Goal: Task Accomplishment & Management: Use online tool/utility

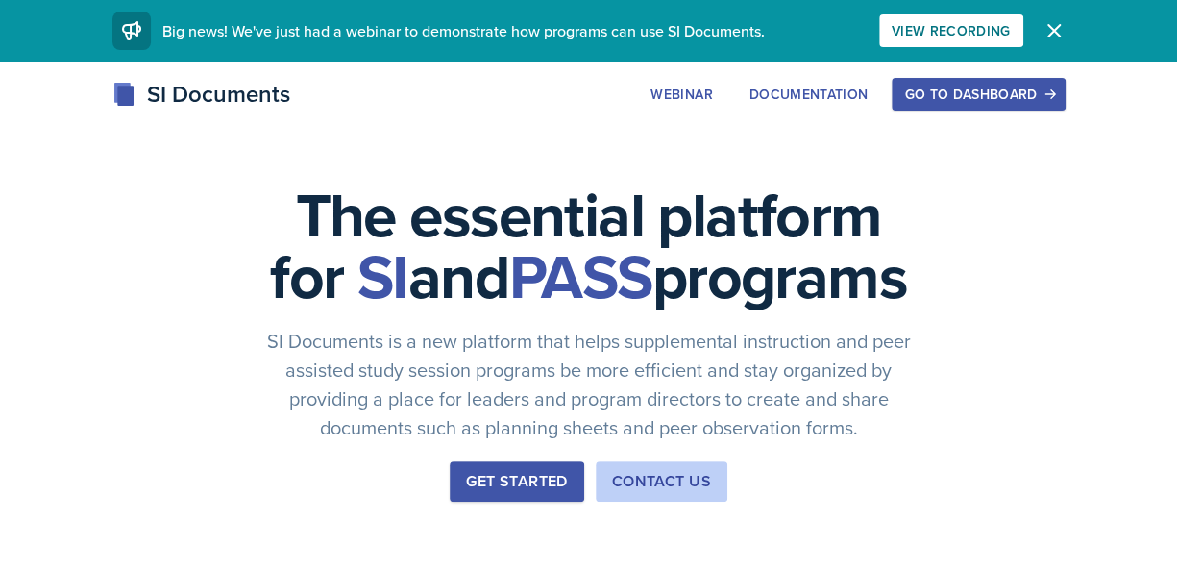
click at [987, 95] on div "Go to Dashboard" at bounding box center [978, 93] width 148 height 15
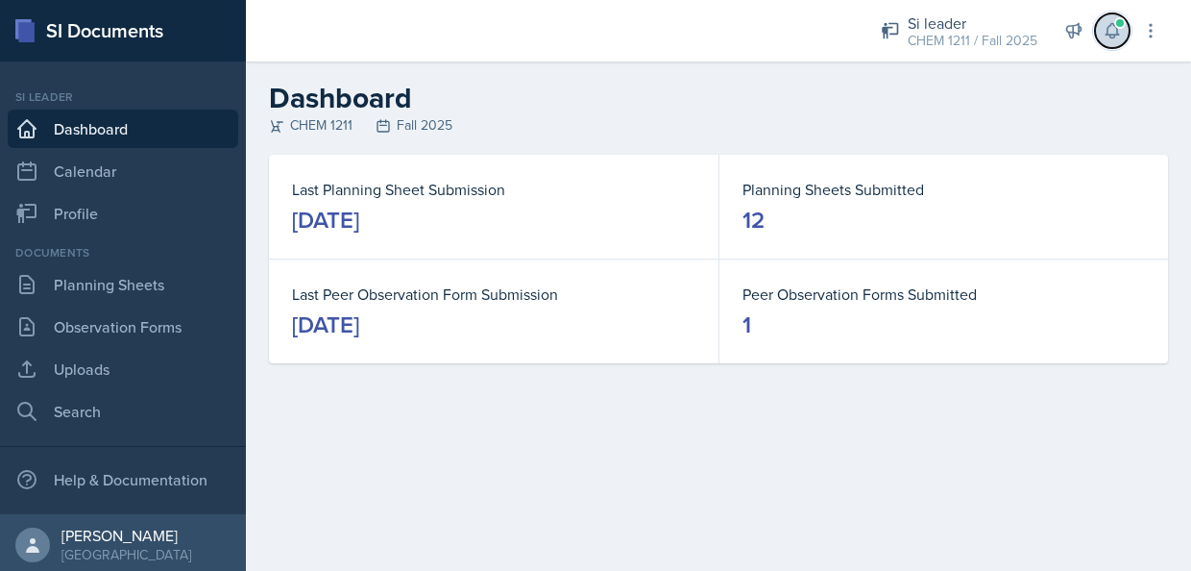
click at [1120, 36] on icon at bounding box center [1112, 30] width 19 height 19
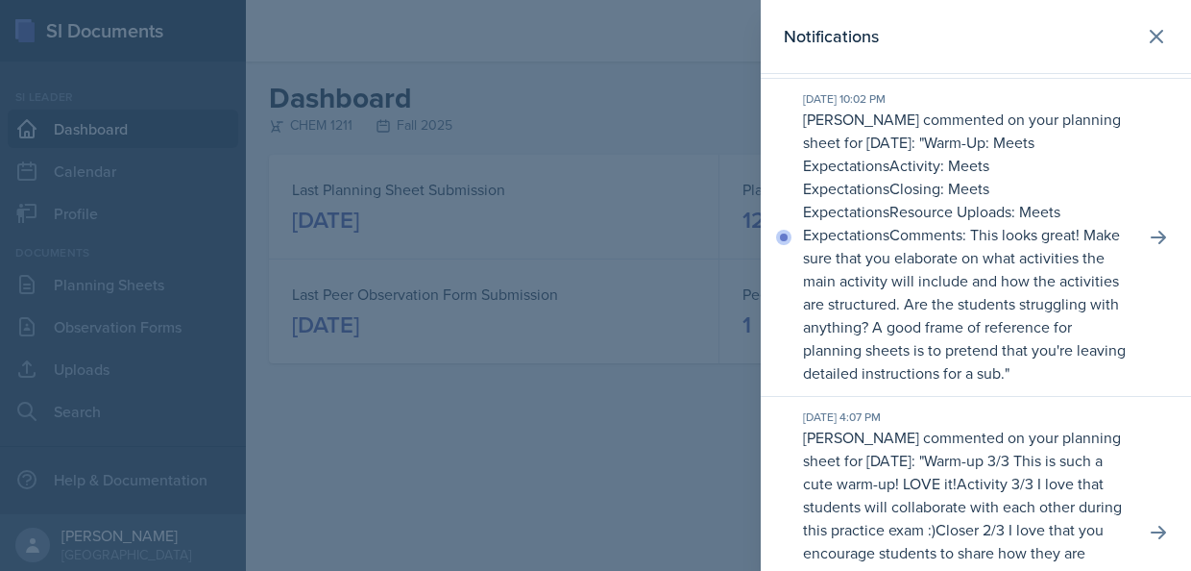
scroll to position [326, 0]
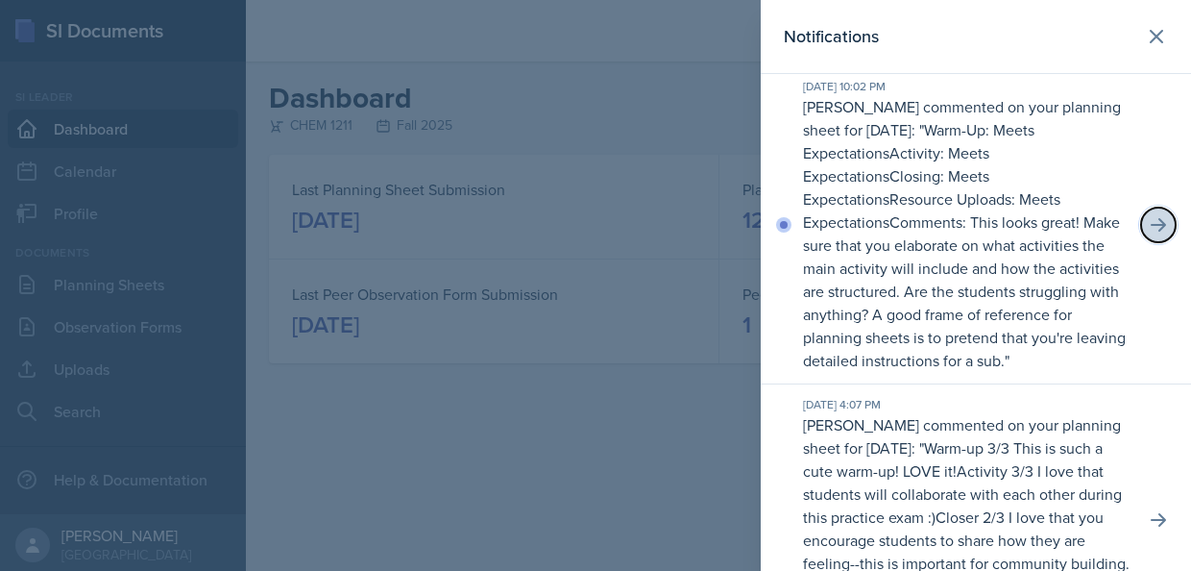
click at [1149, 234] on icon at bounding box center [1158, 224] width 19 height 19
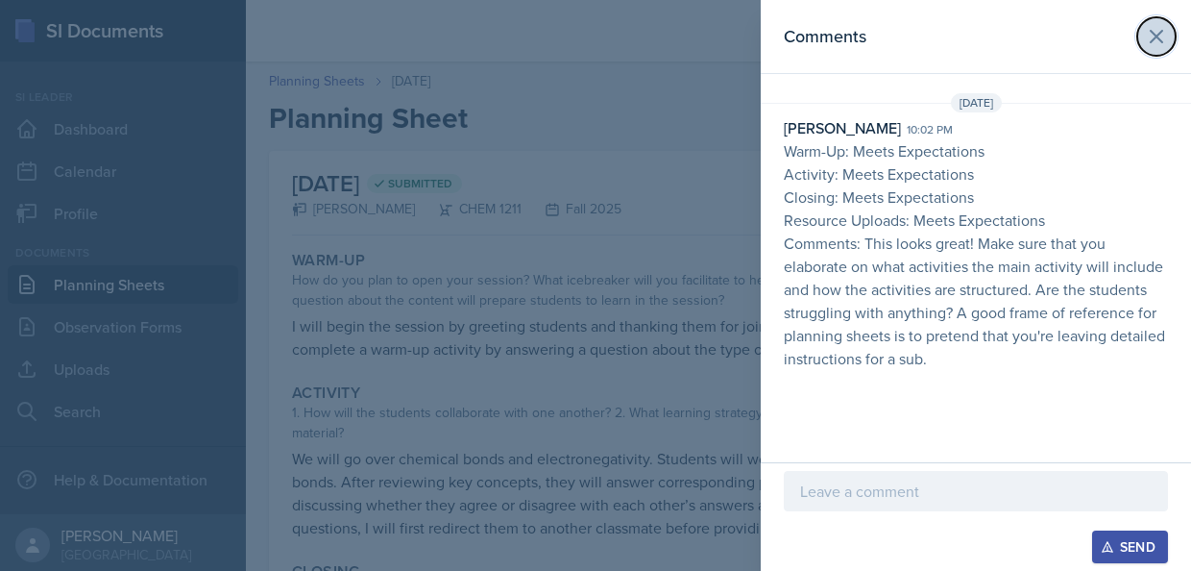
click at [1151, 31] on icon at bounding box center [1157, 37] width 12 height 12
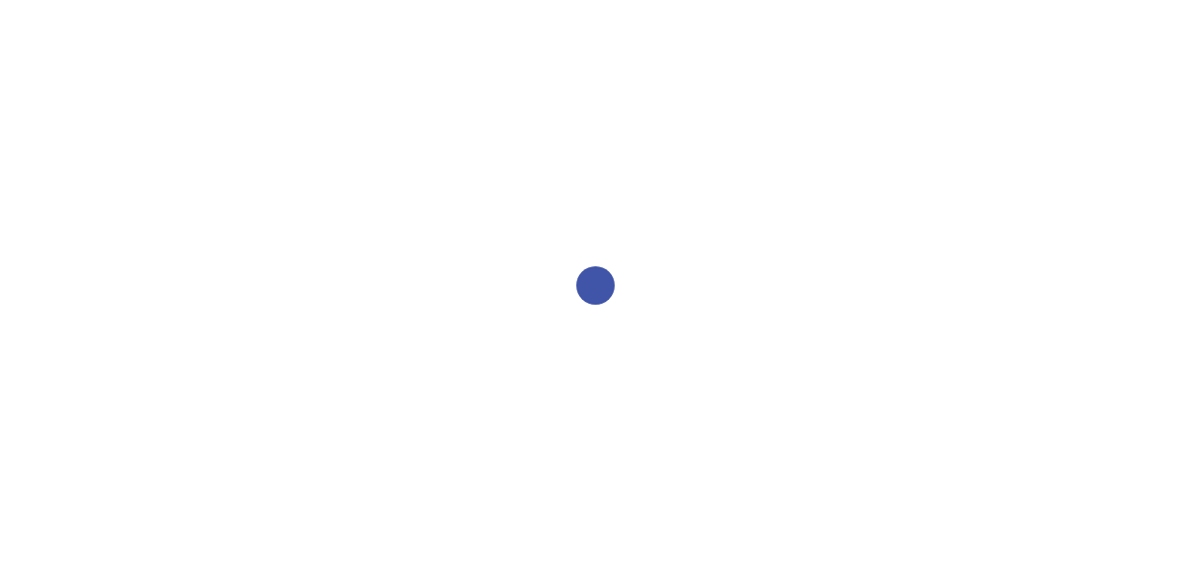
select select "2bed604d-1099-4043-b1bc-2365e8740244"
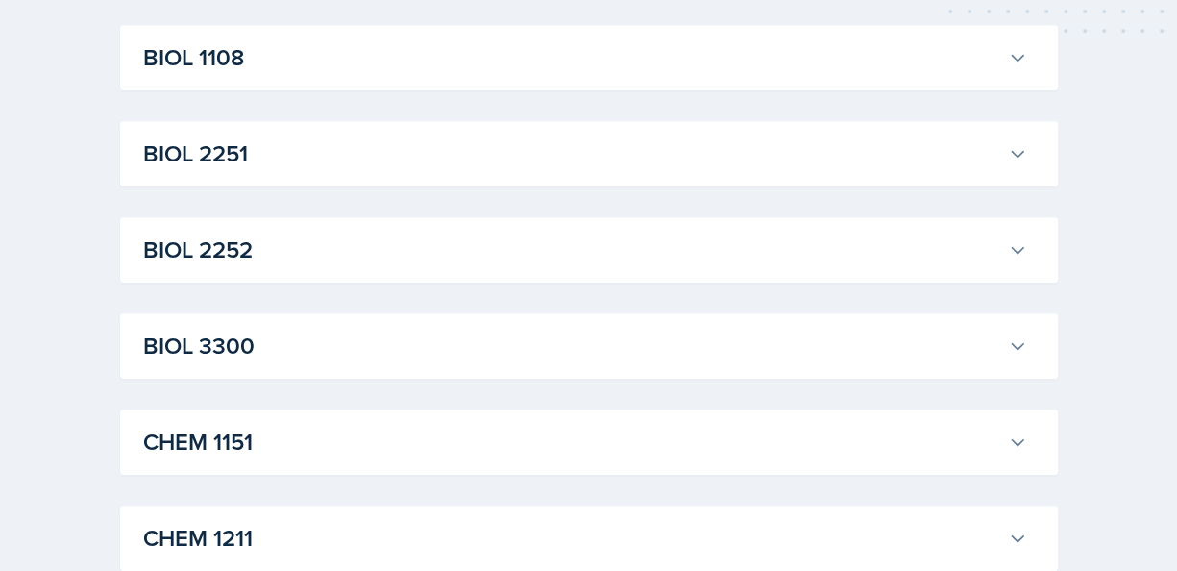
scroll to position [540, 0]
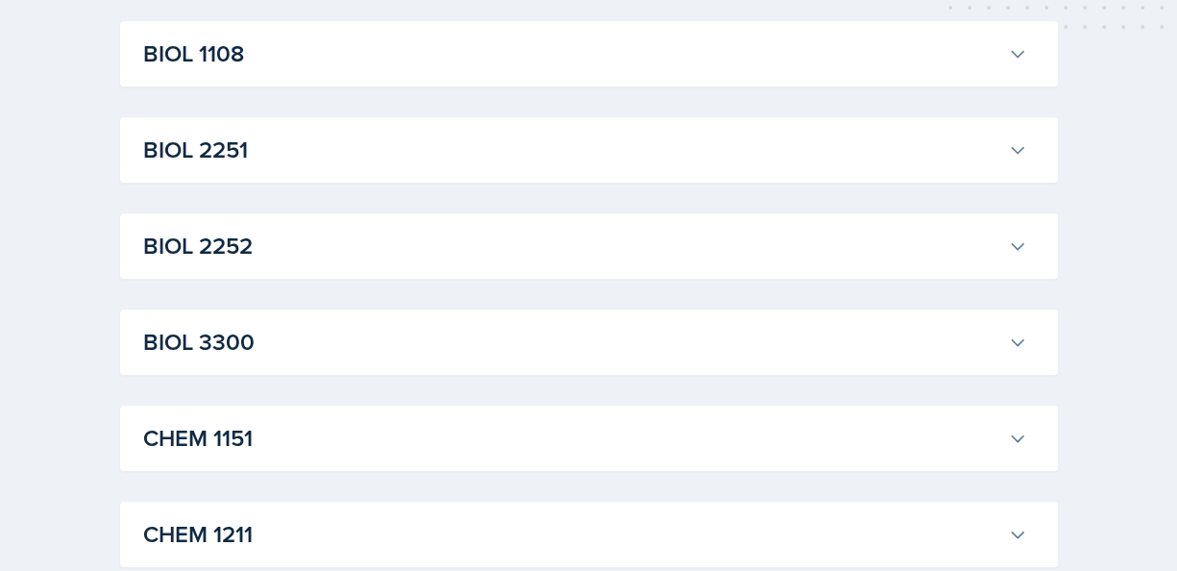
click at [1026, 146] on icon at bounding box center [1017, 149] width 19 height 19
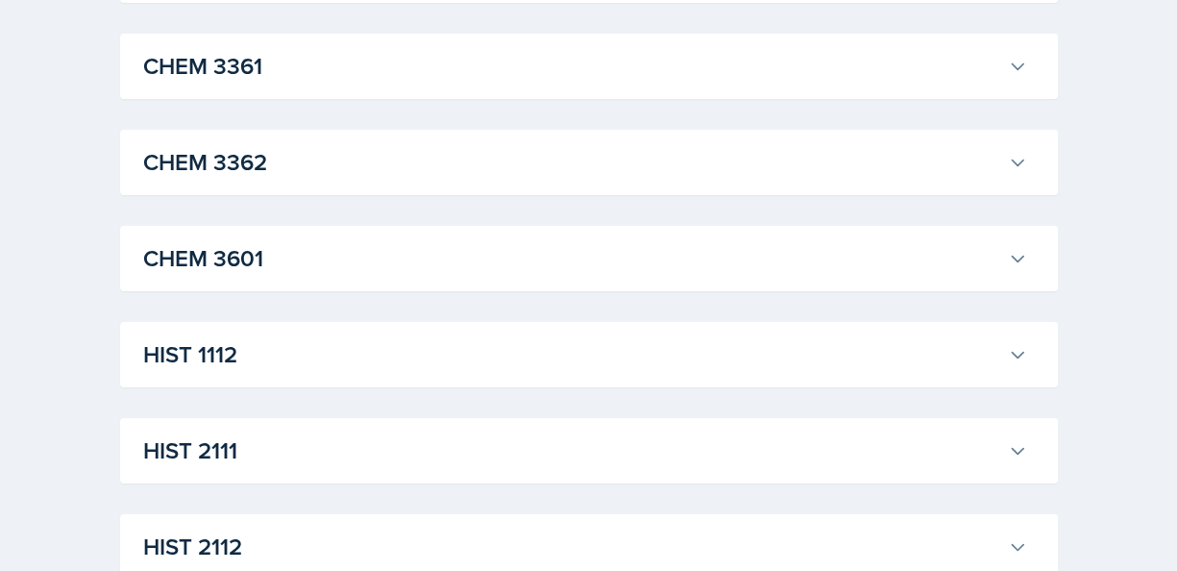
scroll to position [3480, 0]
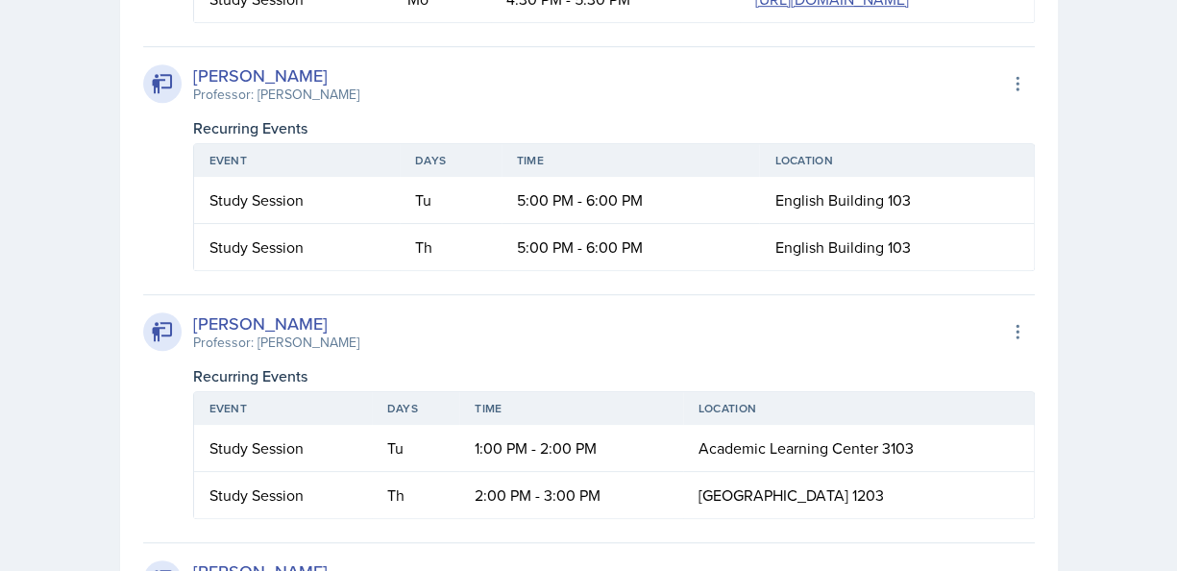
scroll to position [4133, 0]
